Goal: Task Accomplishment & Management: Use online tool/utility

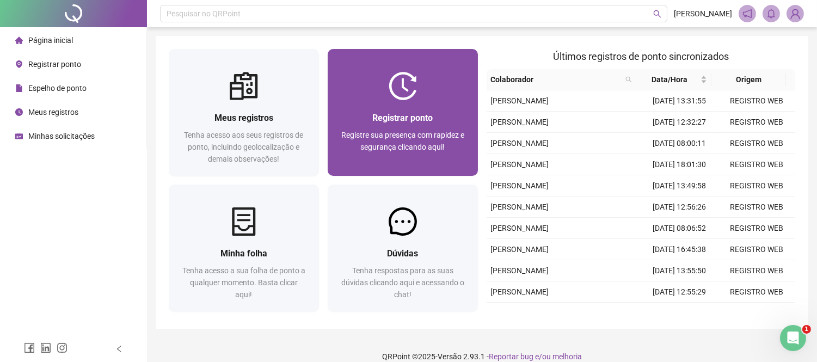
click at [432, 100] on div "Registrar ponto Registre sua presença com rapidez e segurança clicando aqui!" at bounding box center [403, 138] width 150 height 76
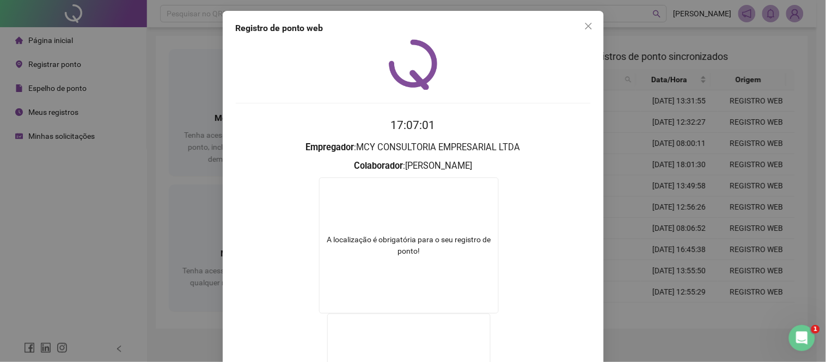
click at [631, 62] on div "Registro de ponto web 17:07:01 Empregador : MCY CONSULTORIA EMPRESARIAL LTDA Co…" at bounding box center [413, 181] width 826 height 362
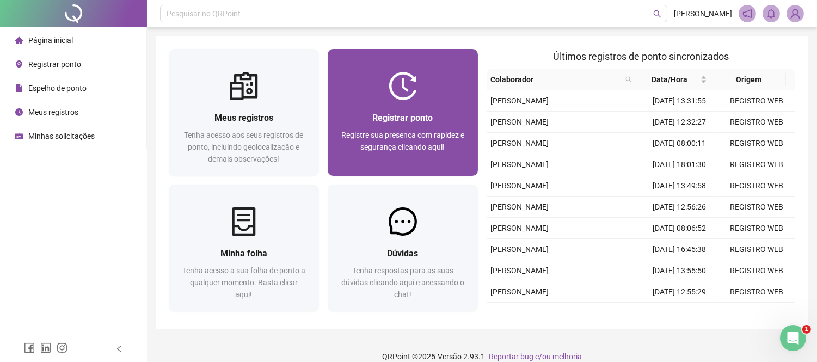
click at [438, 74] on div at bounding box center [403, 86] width 150 height 28
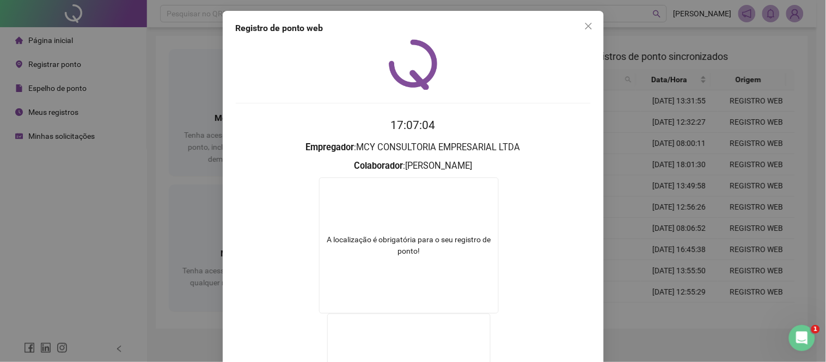
click at [654, 56] on div "Registro de ponto web 17:07:04 Empregador : MCY CONSULTORIA EMPRESARIAL LTDA Co…" at bounding box center [413, 181] width 826 height 362
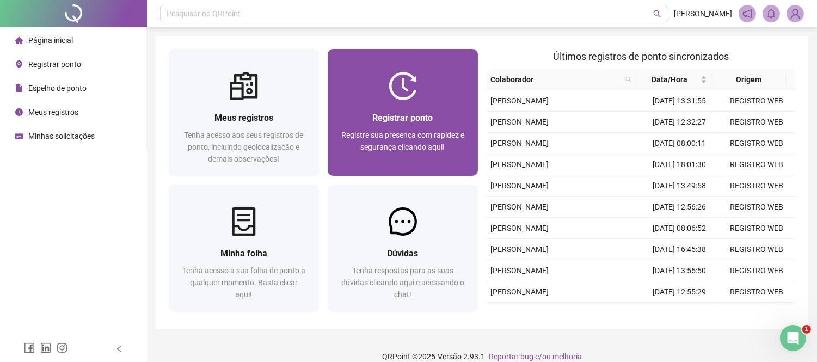
click at [429, 120] on span "Registrar ponto" at bounding box center [402, 118] width 60 height 10
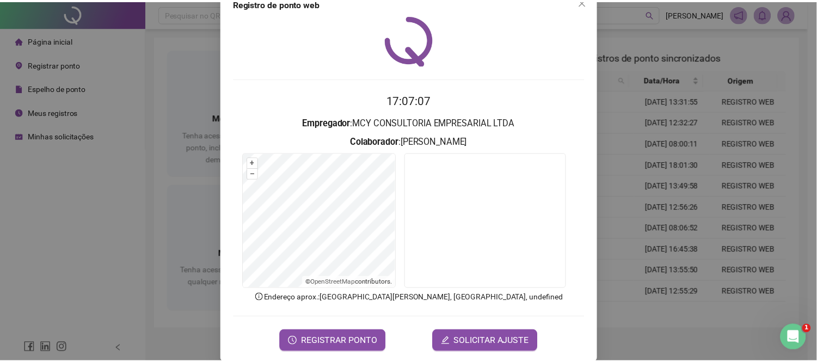
scroll to position [39, 0]
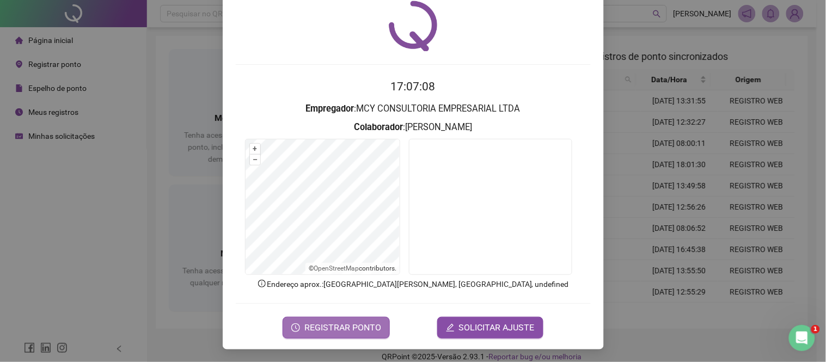
click at [345, 317] on button "REGISTRAR PONTO" at bounding box center [336, 328] width 107 height 22
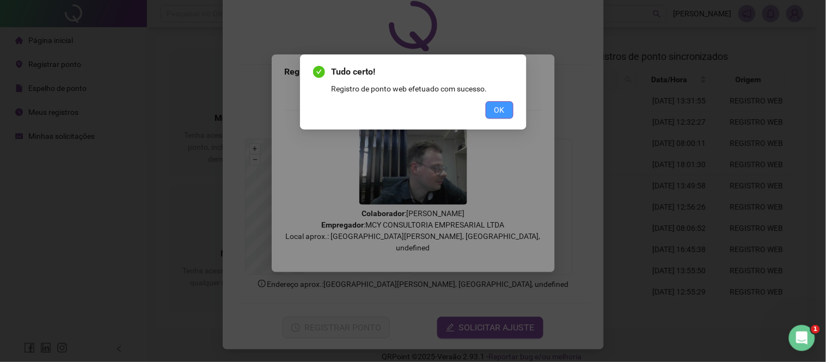
click at [497, 102] on button "OK" at bounding box center [500, 109] width 28 height 17
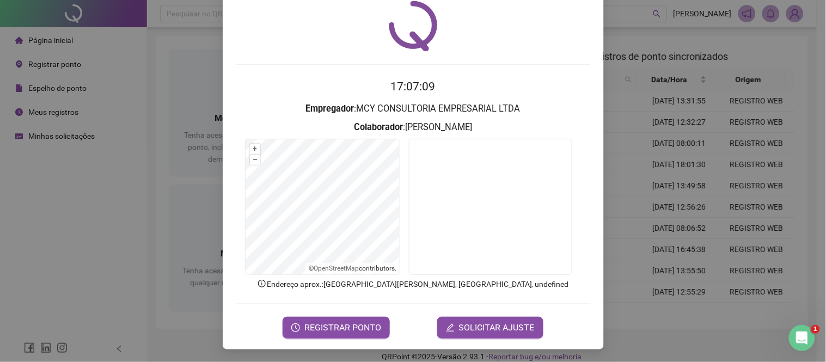
click at [640, 36] on div "Registro de ponto web 17:07:09 Empregador : MCY CONSULTORIA EMPRESARIAL LTDA Co…" at bounding box center [413, 181] width 826 height 362
